Goal: Task Accomplishment & Management: Manage account settings

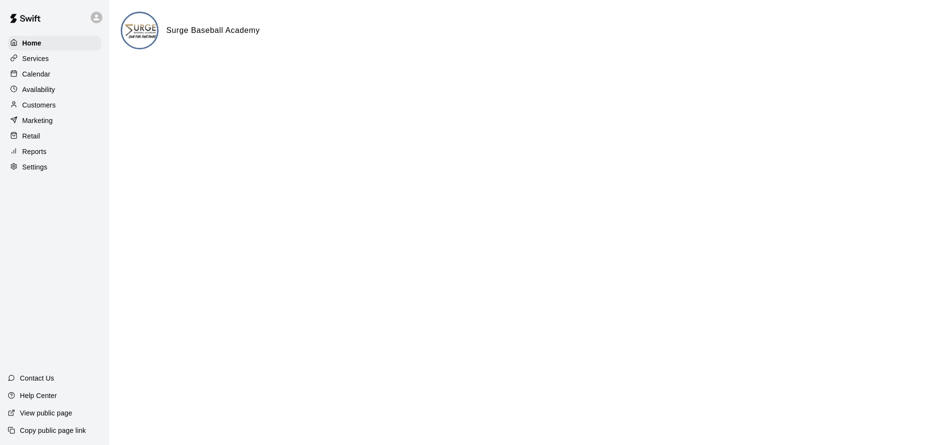
click at [33, 77] on p "Calendar" at bounding box center [36, 74] width 28 height 10
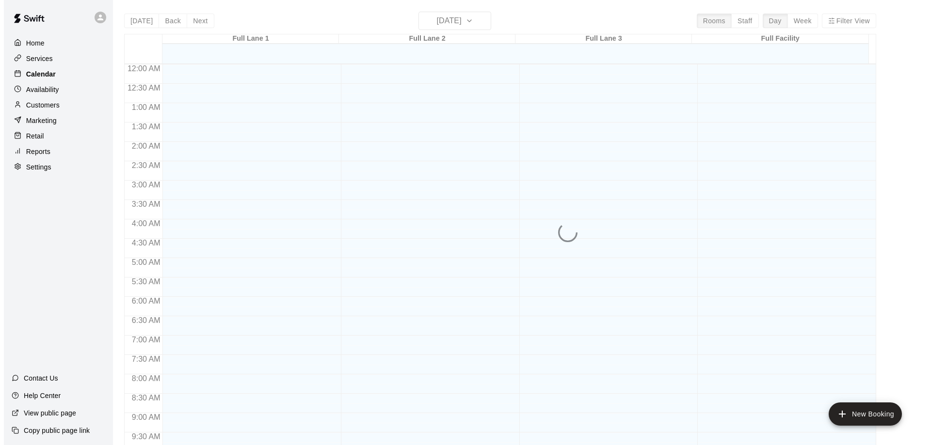
scroll to position [457, 0]
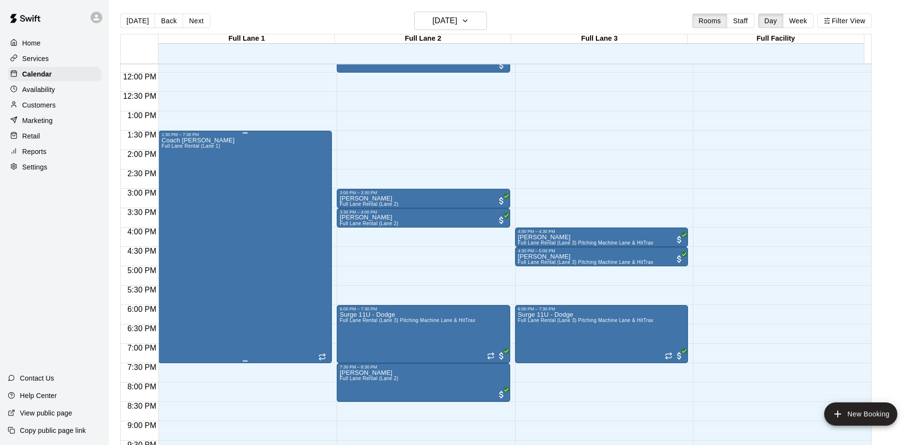
click at [257, 246] on div "Coach [PERSON_NAME] Full [PERSON_NAME] Rental (Lane 1)" at bounding box center [245, 359] width 168 height 445
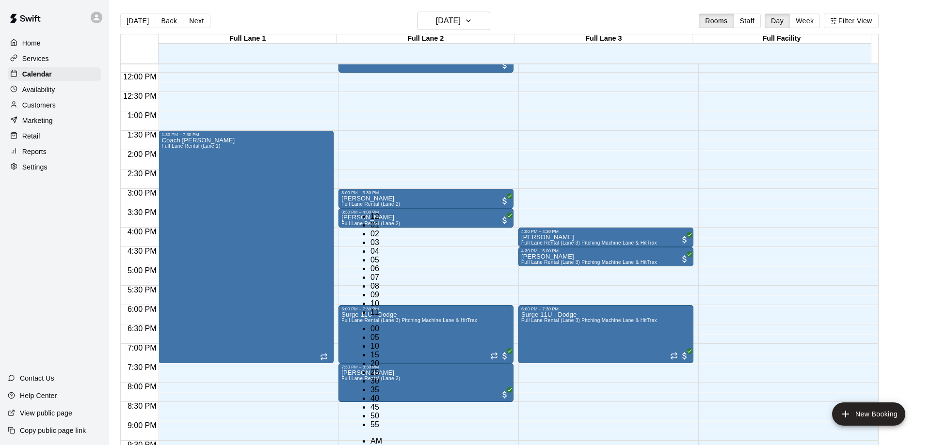
scroll to position [17, 0]
click at [370, 291] on li "09" at bounding box center [376, 295] width 12 height 9
click at [382, 325] on li "00" at bounding box center [376, 329] width 12 height 9
type input "********"
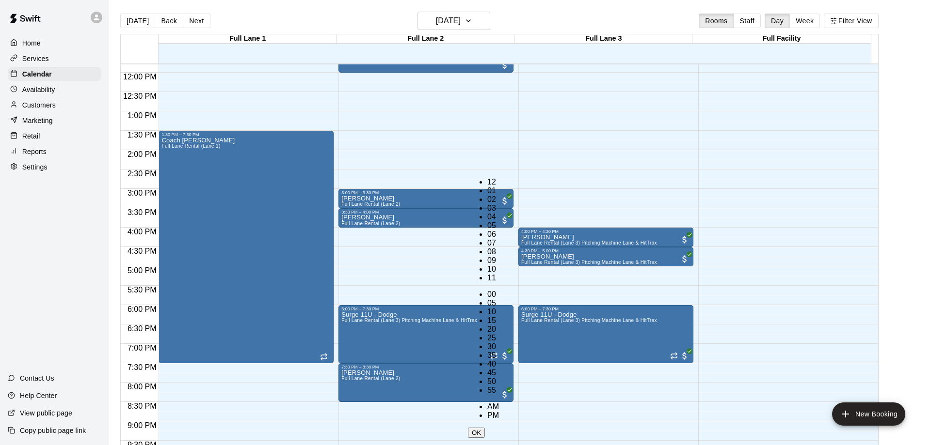
scroll to position [17, 0]
click at [487, 213] on li "03" at bounding box center [493, 208] width 12 height 9
click at [487, 213] on li "04" at bounding box center [493, 217] width 12 height 9
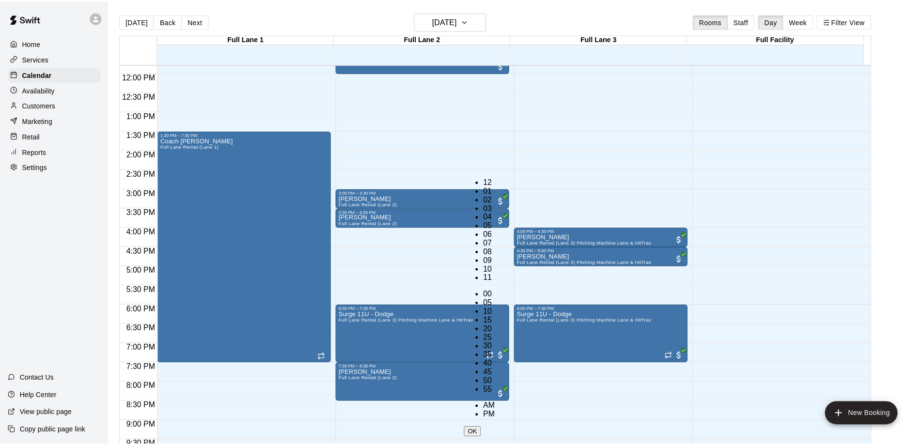
scroll to position [0, 0]
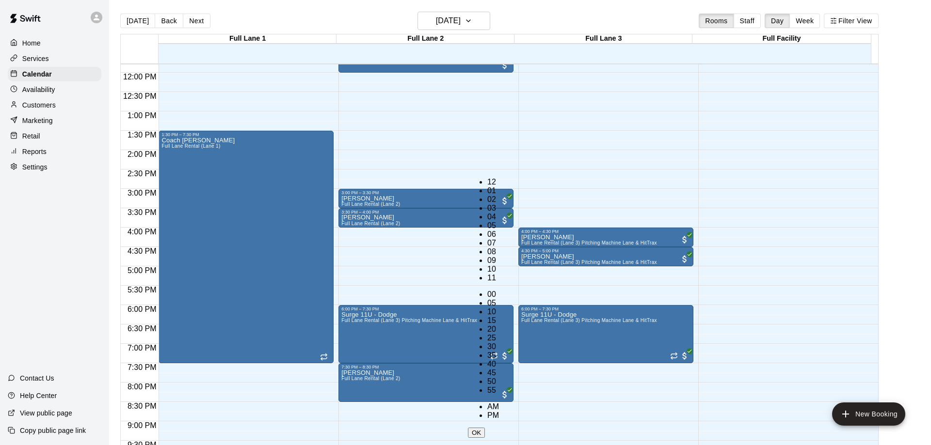
click at [499, 290] on li "00" at bounding box center [493, 294] width 12 height 9
type input "********"
click at [485, 428] on button "OK" at bounding box center [476, 433] width 17 height 10
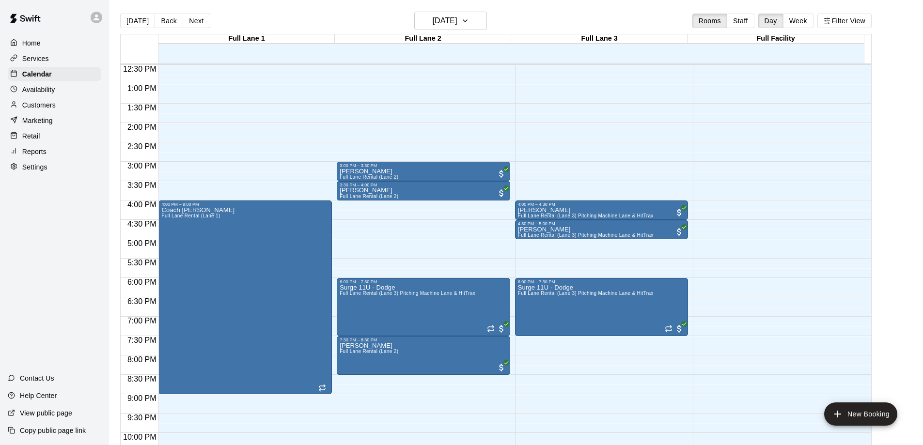
scroll to position [506, 0]
